Goal: Book appointment/travel/reservation

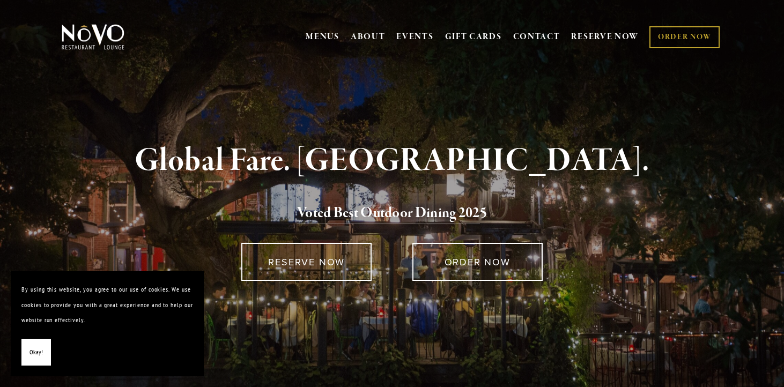
click at [44, 351] on button "Okay!" at bounding box center [35, 352] width 29 height 27
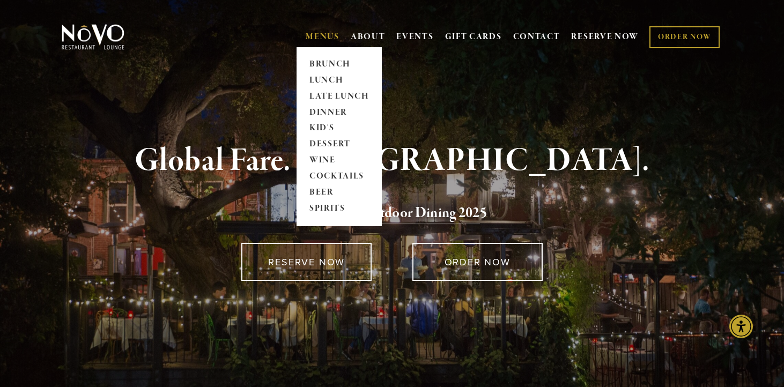
click at [326, 39] on link "MENUS" at bounding box center [323, 37] width 34 height 11
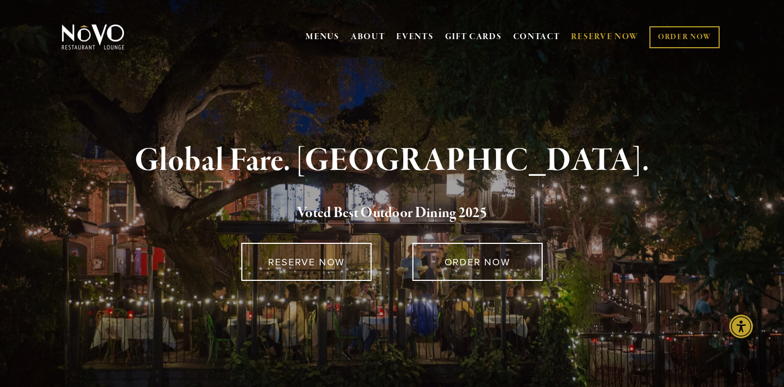
click at [598, 42] on link "RESERVE NOW" at bounding box center [605, 37] width 68 height 20
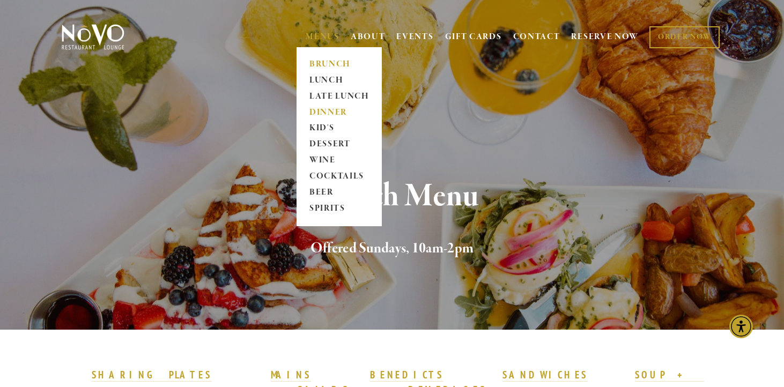
click at [320, 111] on link "DINNER" at bounding box center [339, 113] width 67 height 16
